Goal: Navigation & Orientation: Find specific page/section

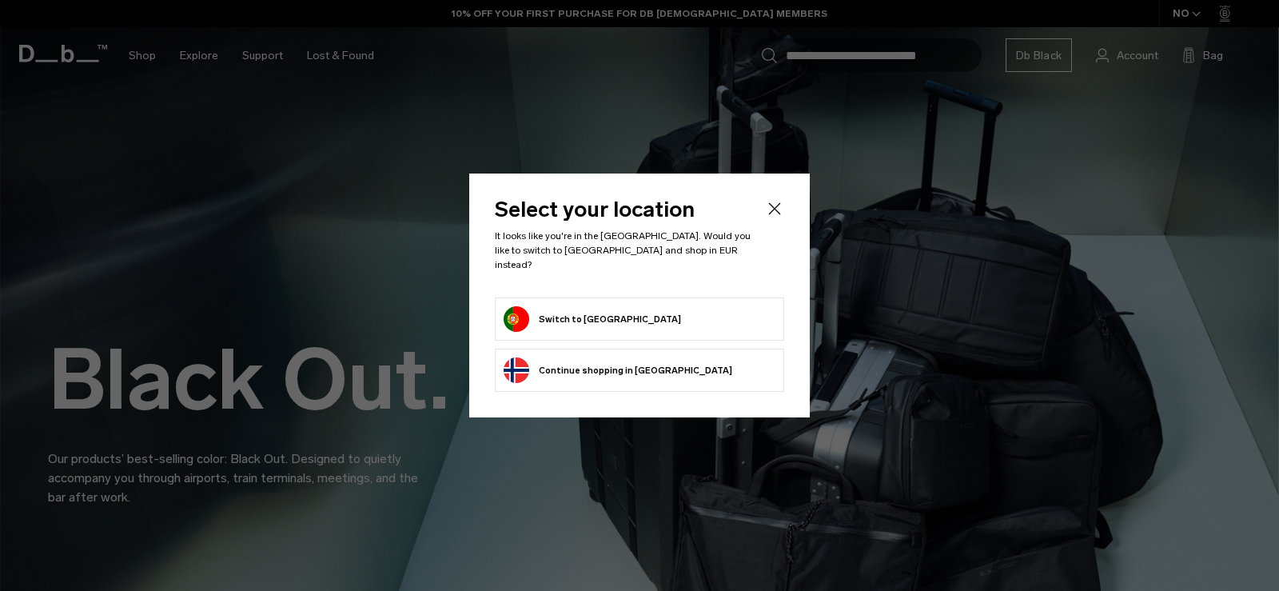
click at [770, 214] on body "Skip to content BUY NOW, PAY LATER WITH [PERSON_NAME] 10% OFF YOUR FIRST PURCHA…" at bounding box center [639, 295] width 1279 height 591
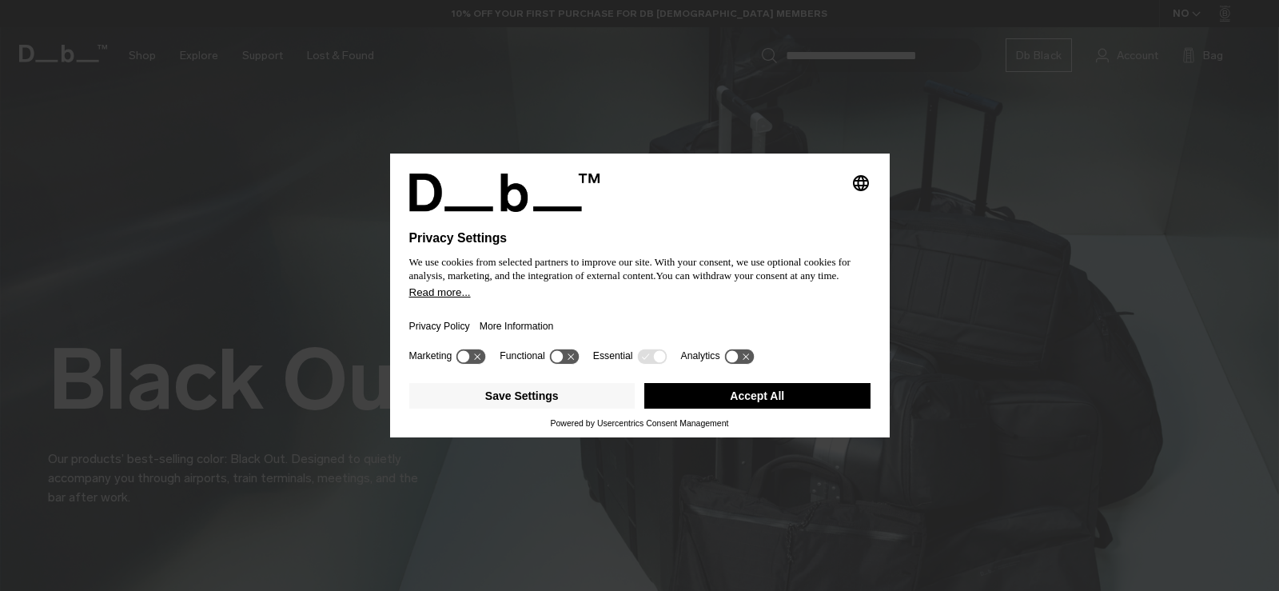
click at [865, 179] on icon "Select language" at bounding box center [860, 182] width 19 height 19
drag, startPoint x: 738, startPoint y: 384, endPoint x: 746, endPoint y: 380, distance: 8.9
click at [739, 384] on button "Accept All" at bounding box center [757, 396] width 226 height 26
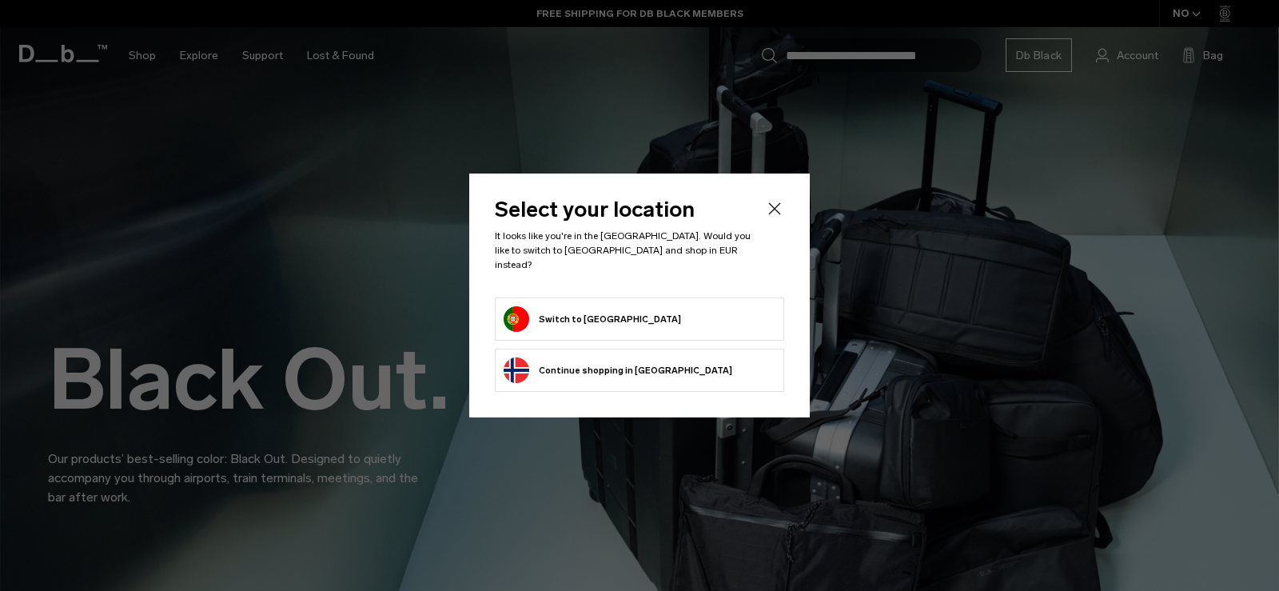
click at [774, 213] on icon "Close" at bounding box center [774, 208] width 19 height 19
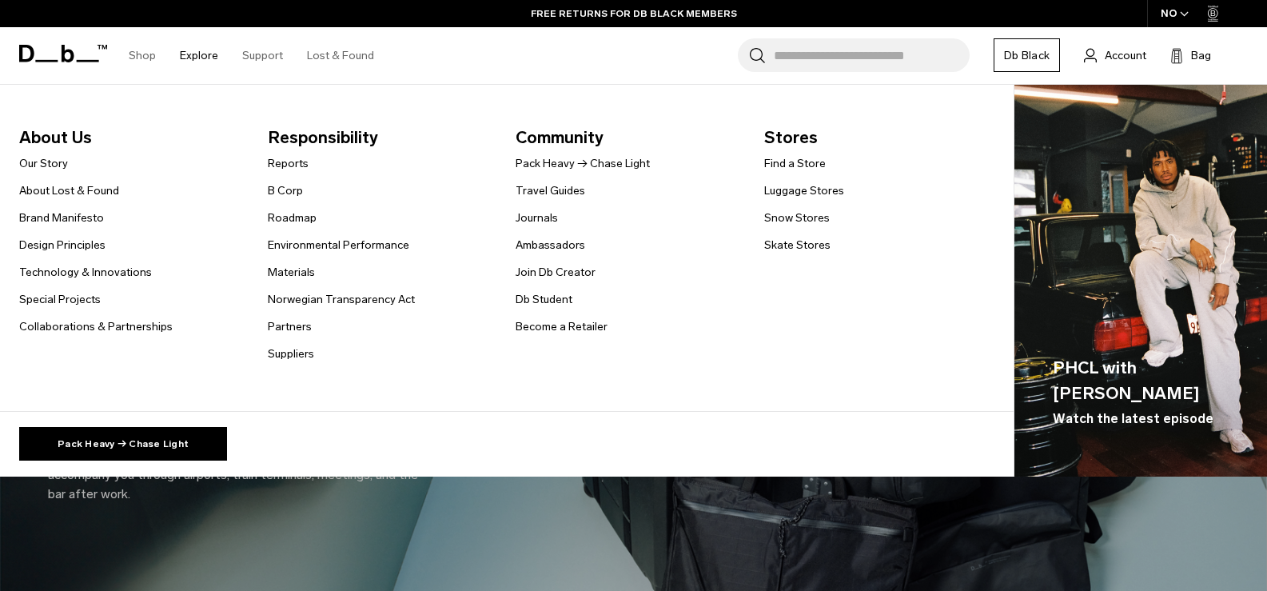
click at [207, 55] on link "Explore" at bounding box center [199, 55] width 38 height 57
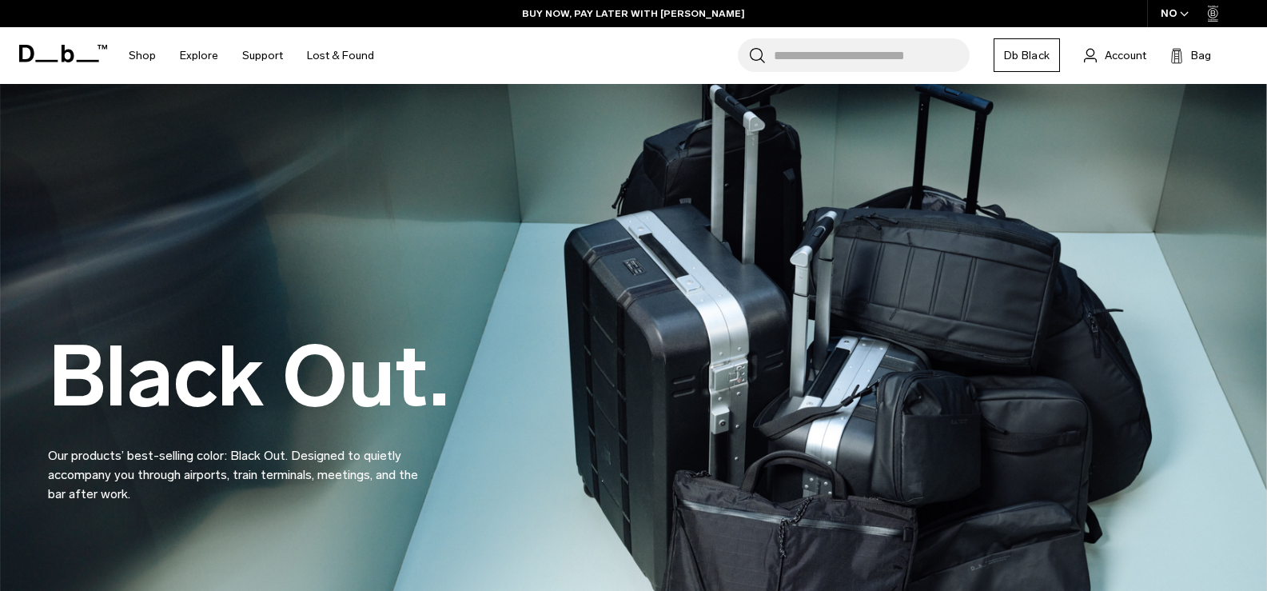
click at [1176, 5] on div "NO" at bounding box center [1175, 13] width 56 height 27
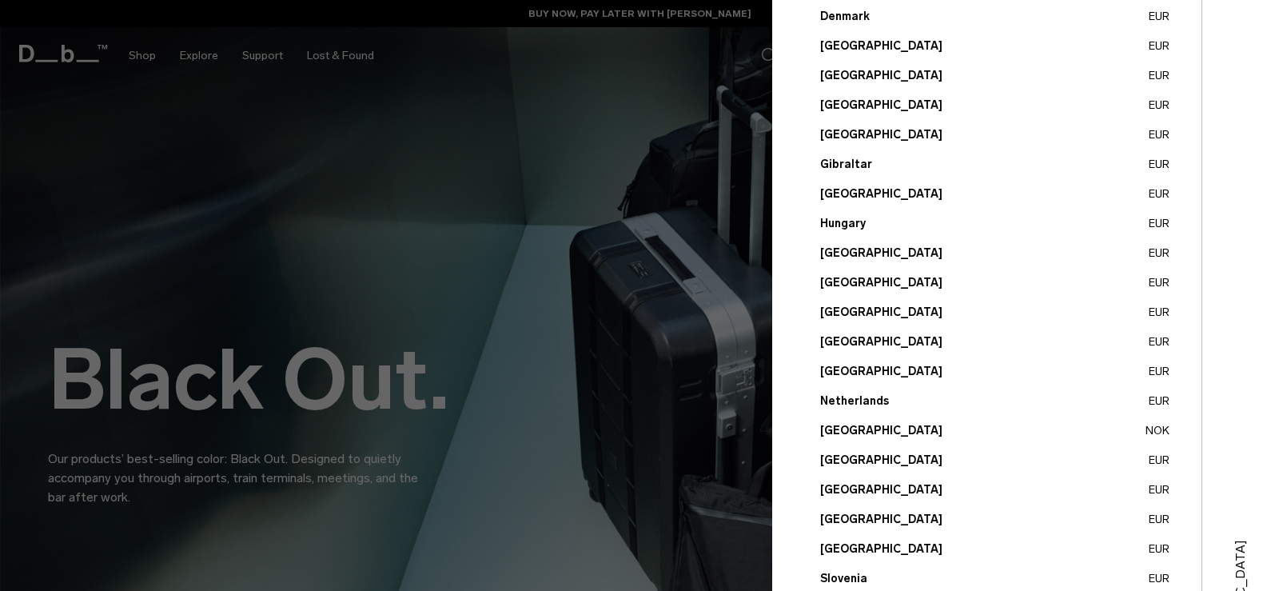
scroll to position [588, 0]
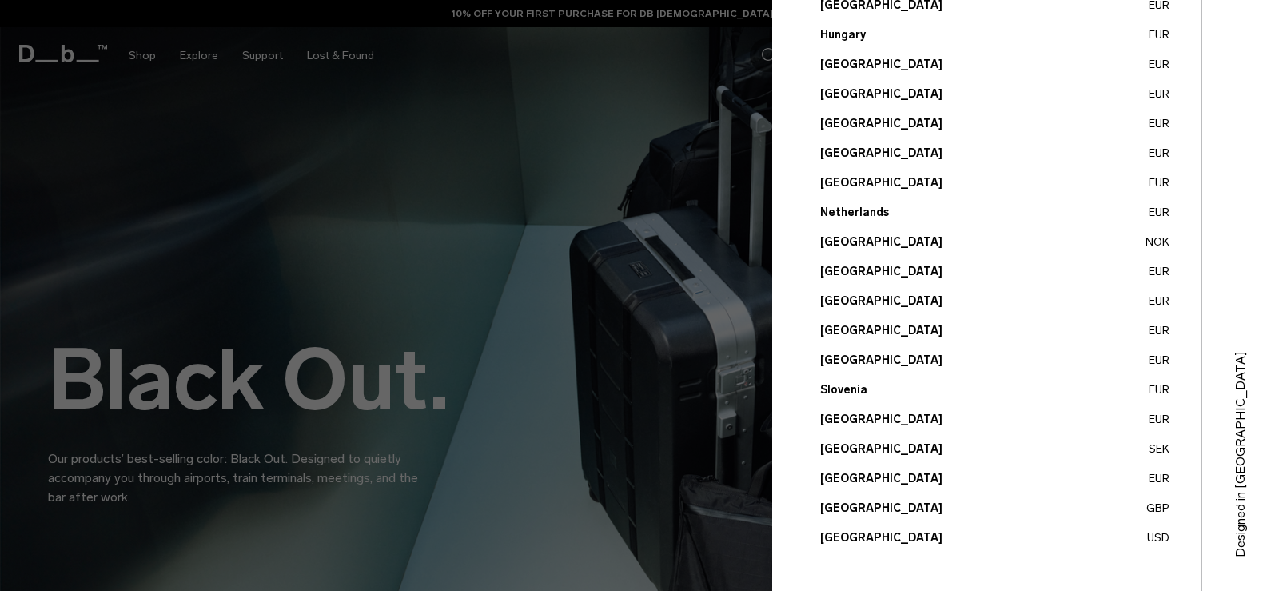
click at [849, 295] on button "Portugal EUR" at bounding box center [994, 300] width 349 height 17
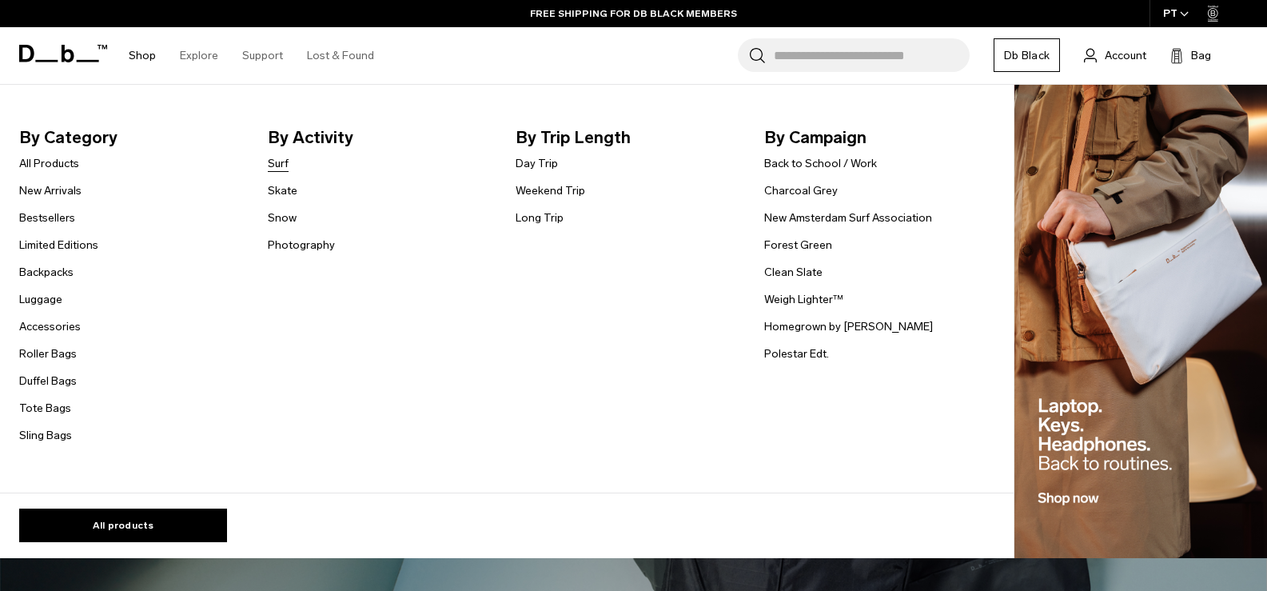
click at [279, 161] on link "Surf" at bounding box center [278, 163] width 21 height 17
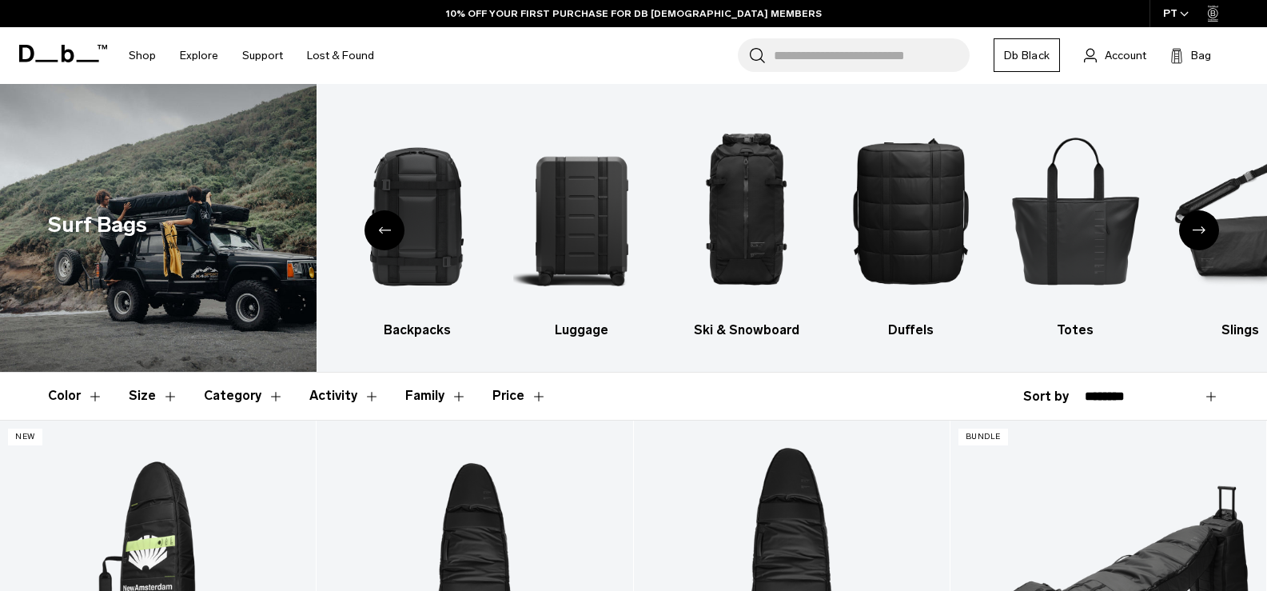
click at [500, 356] on div "All products Backpacks Luggage Ski & Snowboard Duffels Totes Slings Accessories…" at bounding box center [791, 228] width 950 height 288
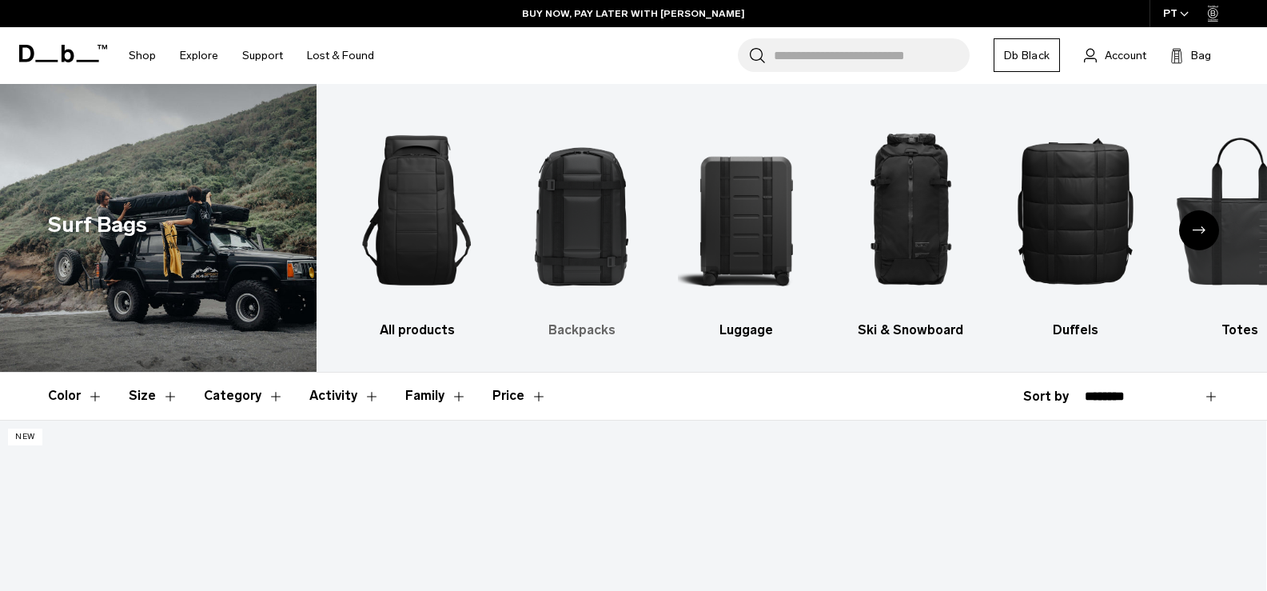
click at [513, 339] on h3 "Backpacks" at bounding box center [581, 329] width 137 height 19
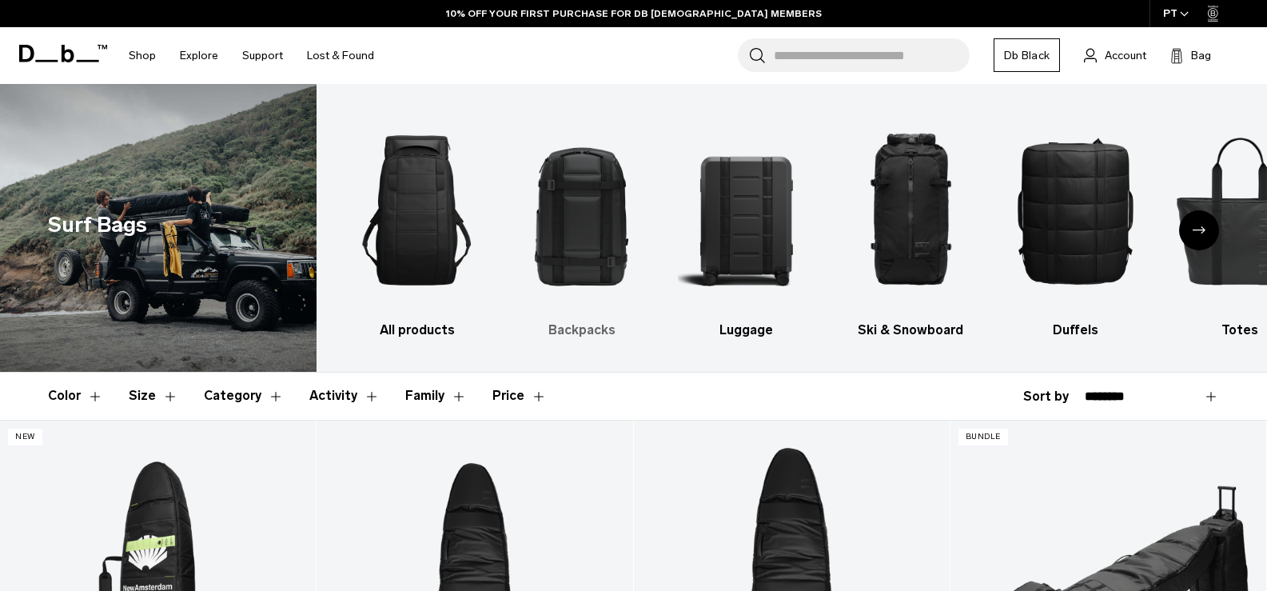
drag, startPoint x: 0, startPoint y: 0, endPoint x: 515, endPoint y: 338, distance: 616.4
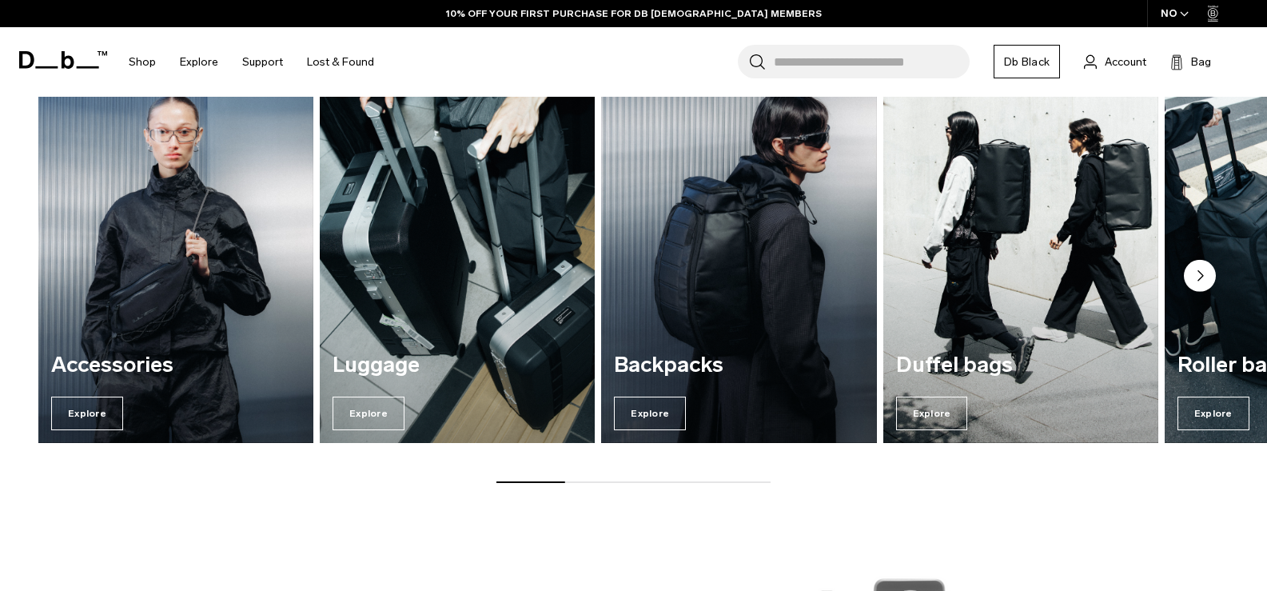
scroll to position [2078, 0]
